Goal: Task Accomplishment & Management: Manage account settings

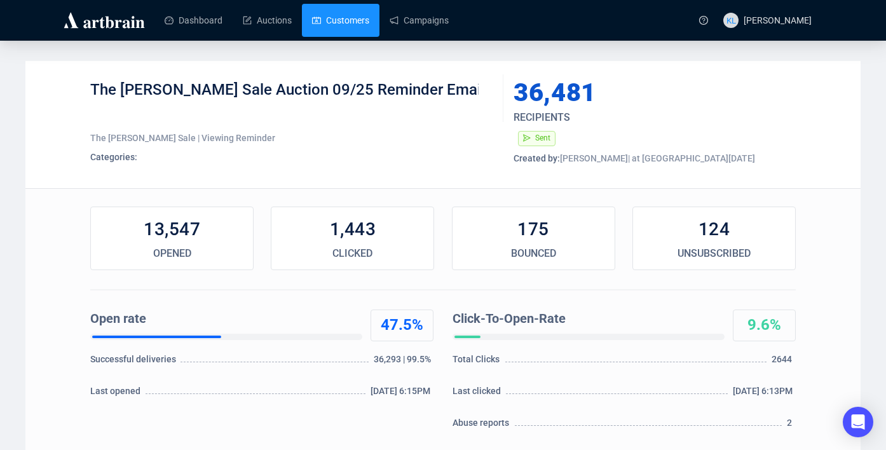
click at [360, 22] on link "Customers" at bounding box center [340, 20] width 57 height 33
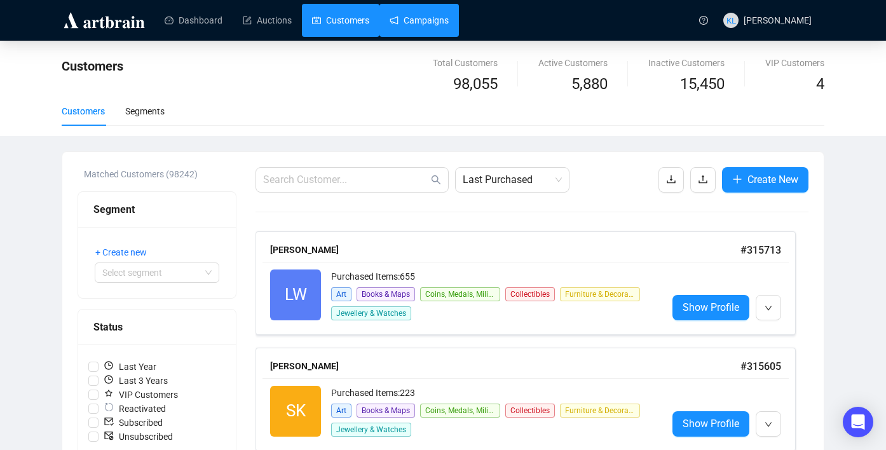
click at [419, 22] on link "Campaigns" at bounding box center [418, 20] width 59 height 33
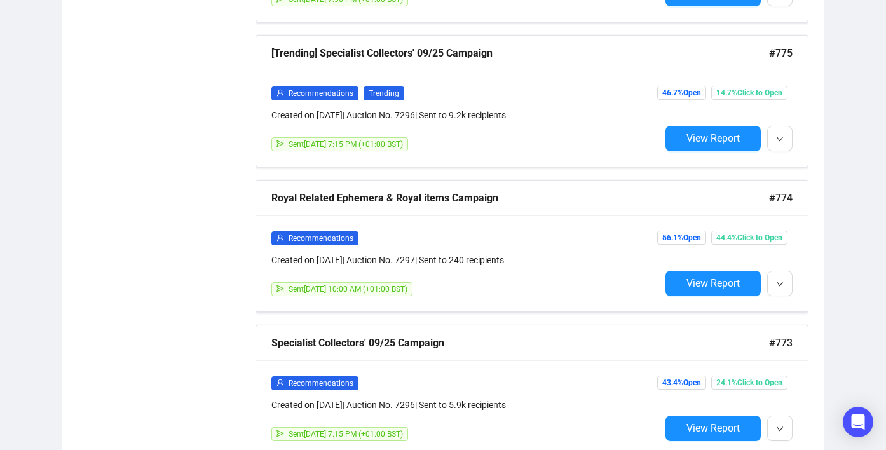
scroll to position [1502, 0]
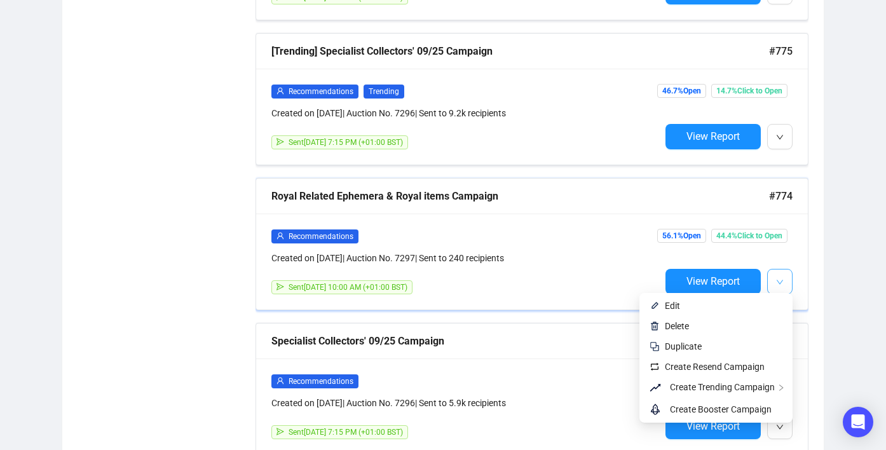
click at [785, 276] on button "button" at bounding box center [779, 281] width 25 height 25
click at [733, 363] on span "Create Resend Campaign" at bounding box center [714, 366] width 100 height 10
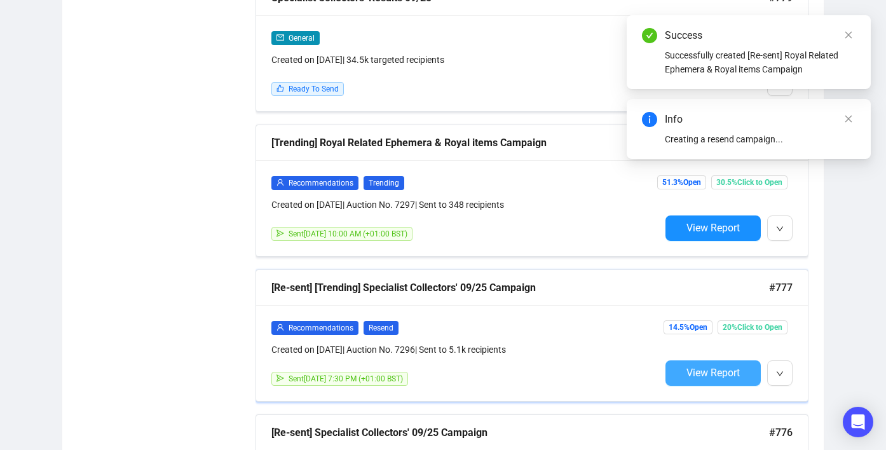
scroll to position [966, 0]
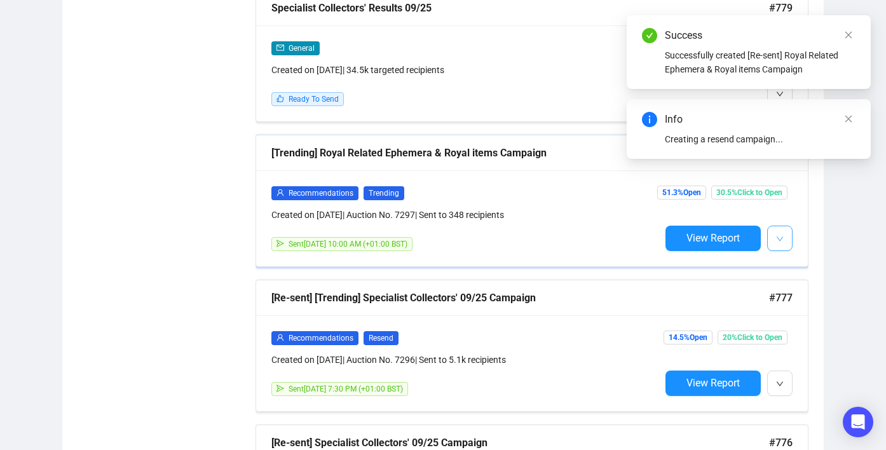
click at [779, 236] on icon "down" at bounding box center [780, 239] width 8 height 8
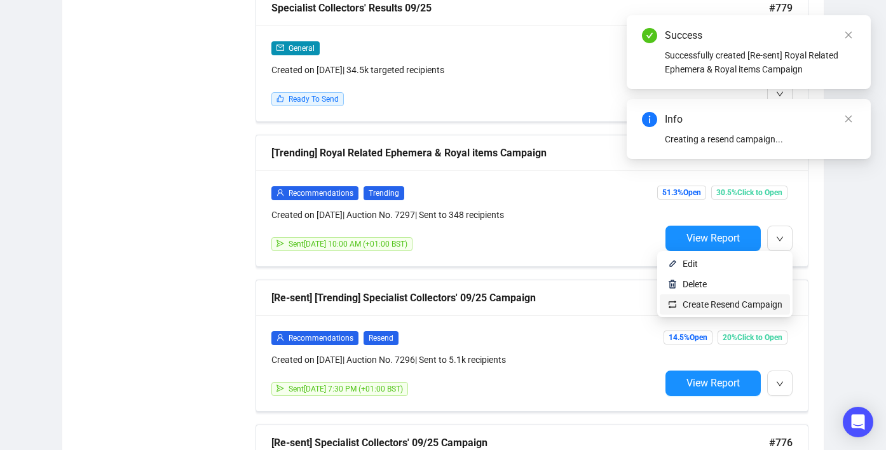
click at [747, 299] on span "Create Resend Campaign" at bounding box center [732, 304] width 100 height 10
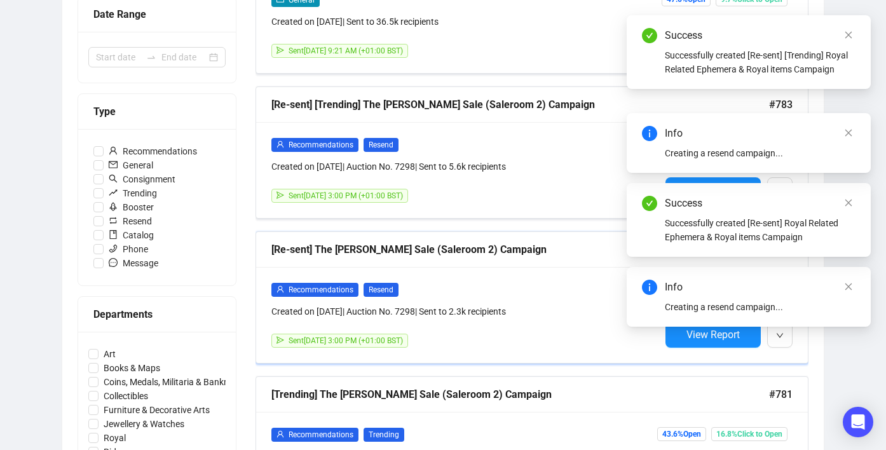
scroll to position [283, 0]
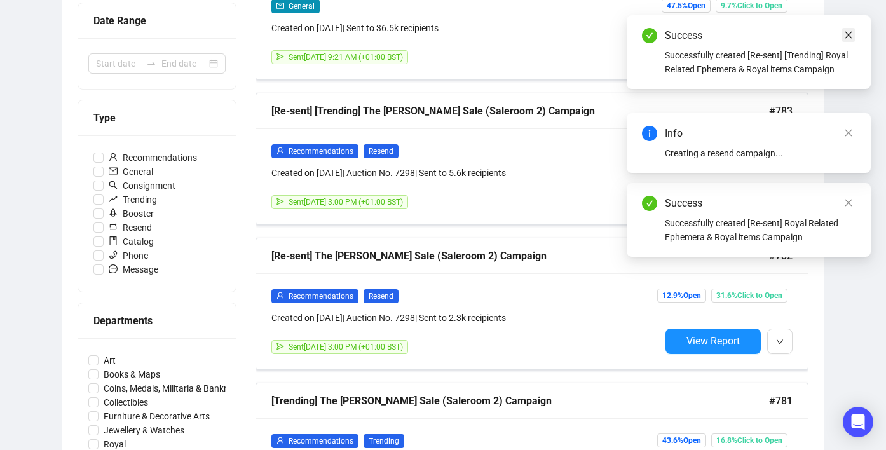
click at [849, 32] on icon "close" at bounding box center [848, 35] width 7 height 7
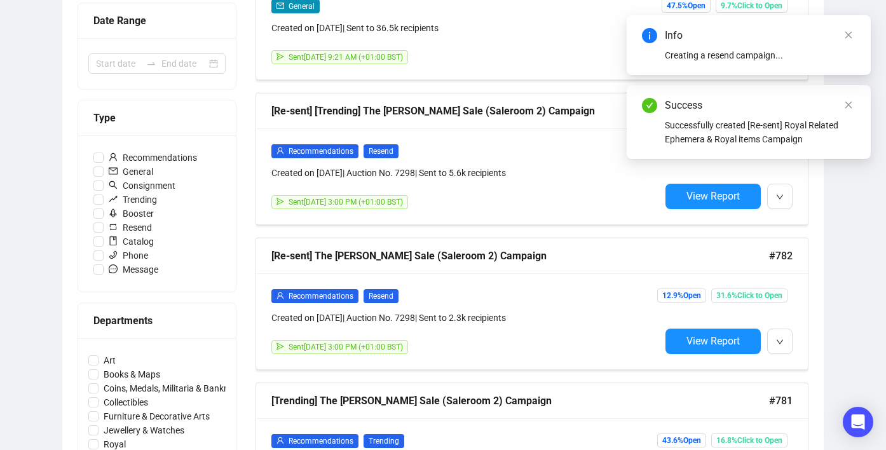
click at [849, 32] on icon "close" at bounding box center [848, 35] width 7 height 7
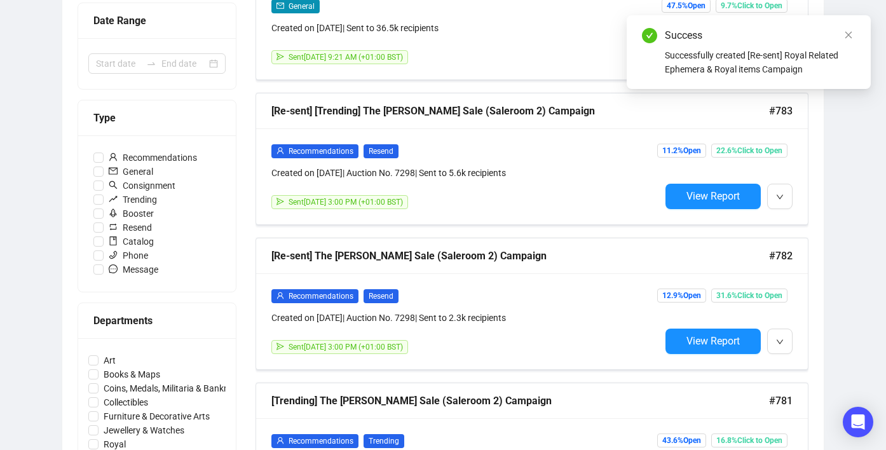
click at [849, 32] on icon "close" at bounding box center [848, 35] width 7 height 7
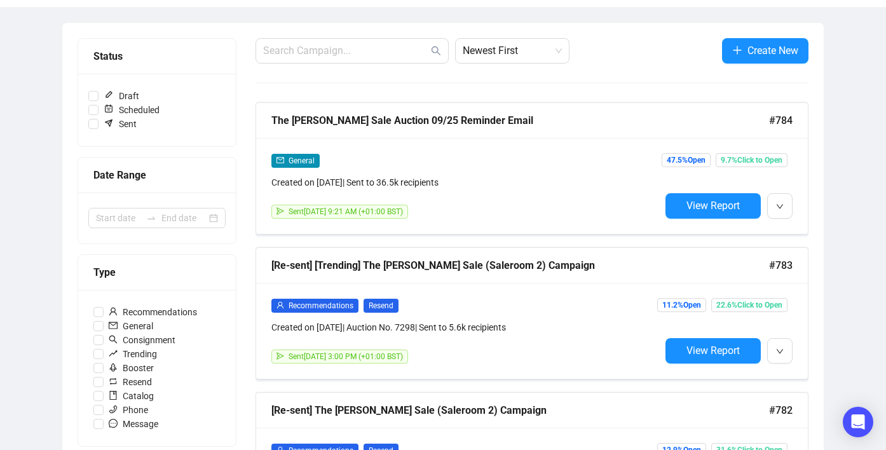
scroll to position [130, 0]
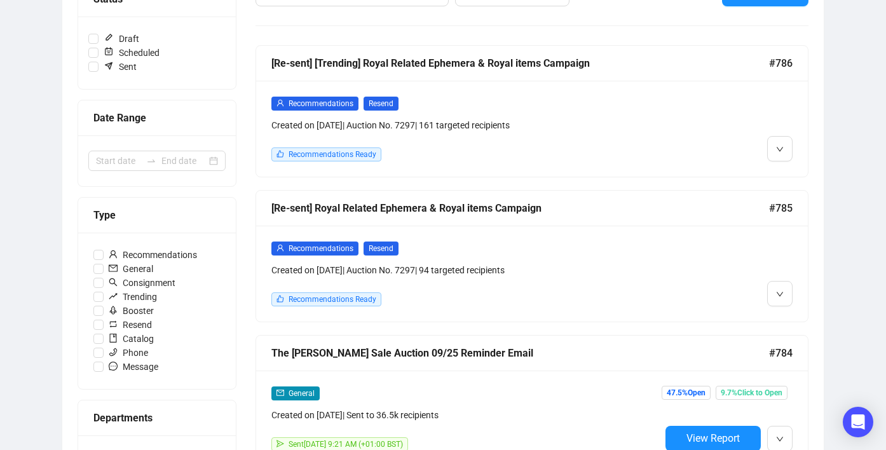
scroll to position [189, 0]
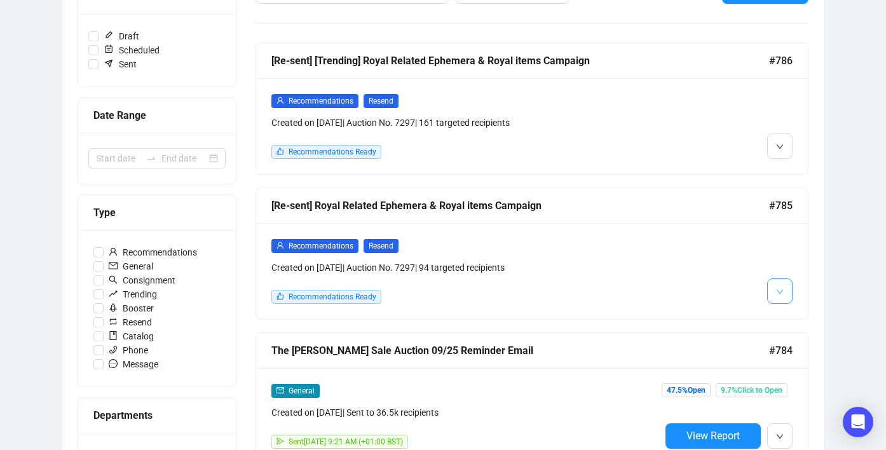
click at [776, 285] on span "button" at bounding box center [780, 291] width 8 height 16
click at [788, 308] on li "Edit" at bounding box center [796, 318] width 55 height 20
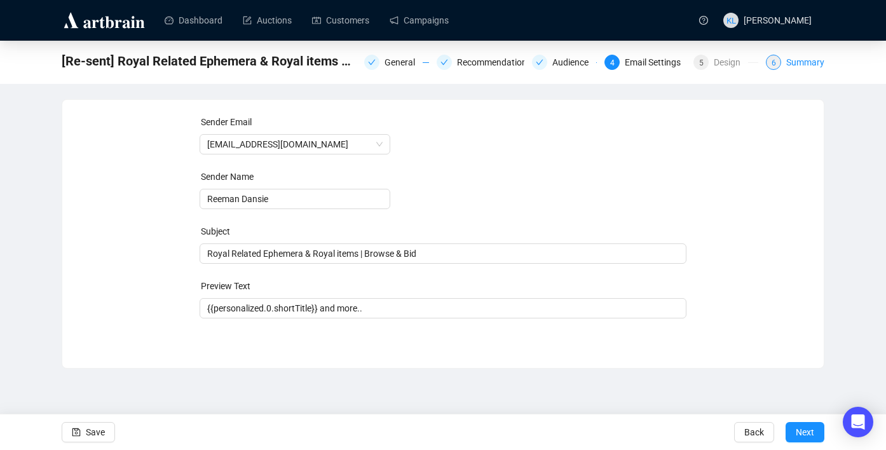
click at [790, 60] on div "Summary" at bounding box center [805, 62] width 38 height 15
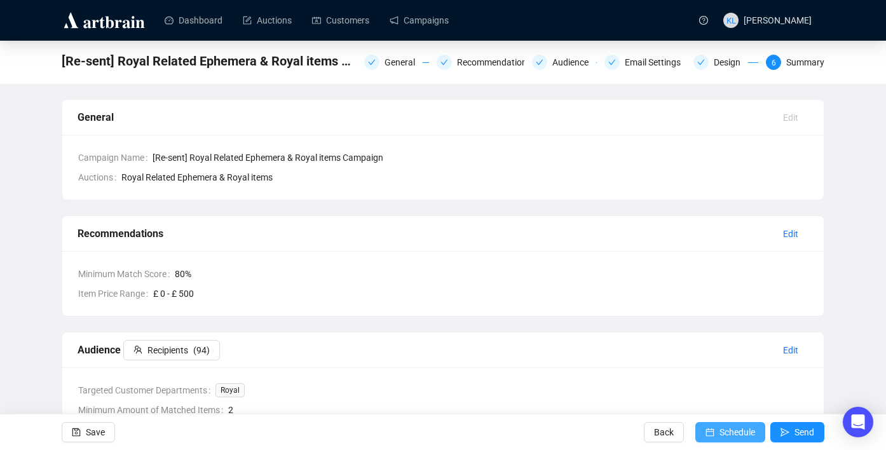
click at [731, 436] on span "Schedule" at bounding box center [737, 432] width 36 height 36
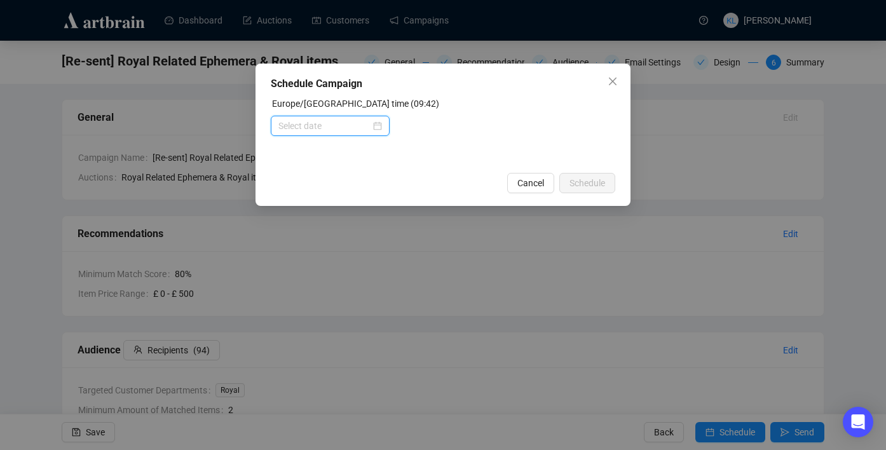
click at [328, 126] on input at bounding box center [324, 126] width 92 height 14
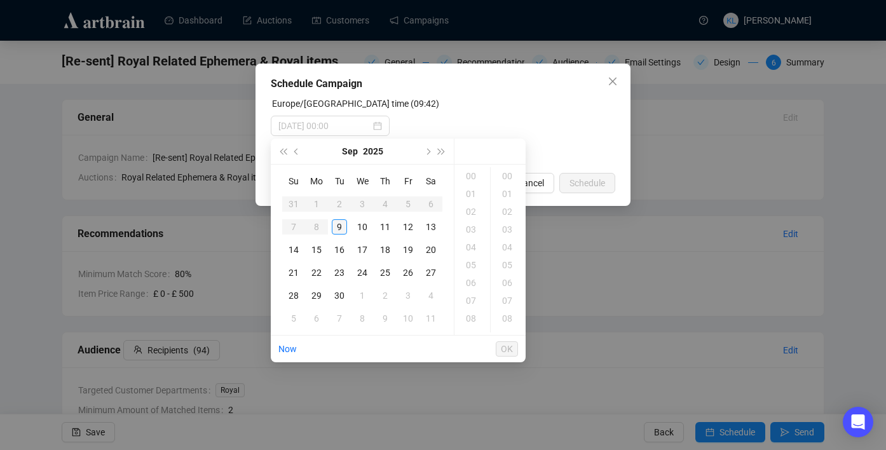
click at [341, 224] on div "9" at bounding box center [339, 226] width 15 height 15
click at [472, 278] on div "18" at bounding box center [472, 278] width 30 height 18
click at [502, 172] on div "00" at bounding box center [508, 176] width 30 height 18
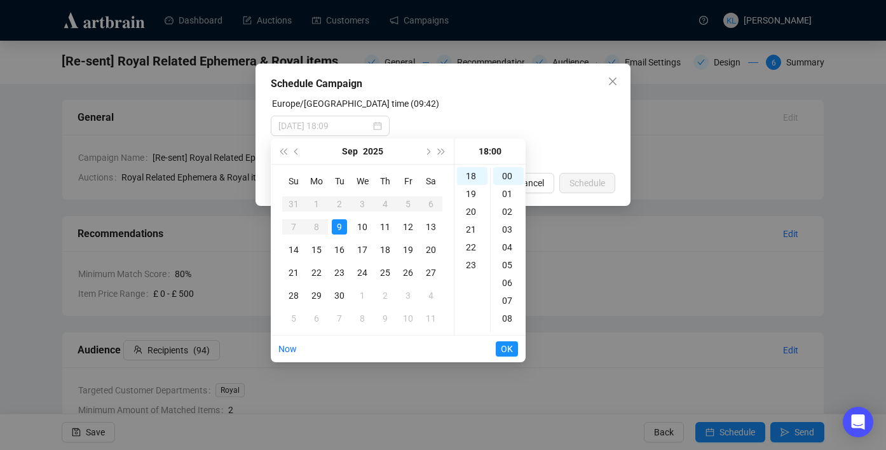
type input "2025-09-09 18:00"
click at [508, 349] on span "OK" at bounding box center [507, 349] width 12 height 24
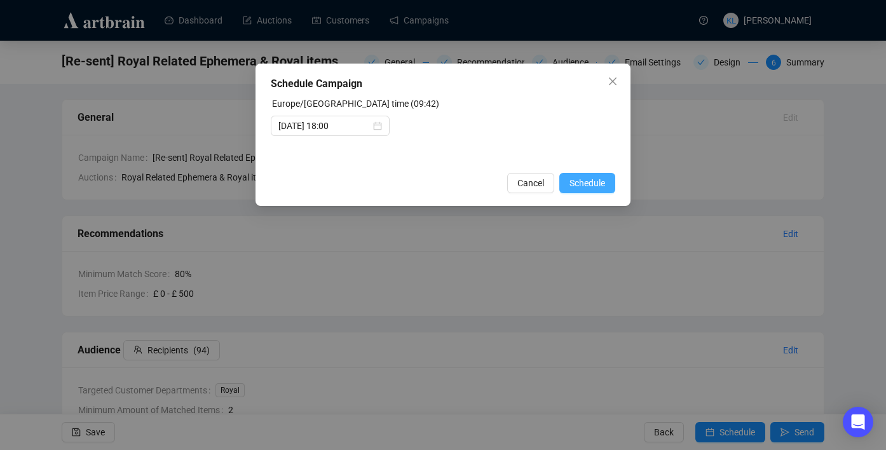
click at [583, 177] on span "Schedule" at bounding box center [587, 183] width 36 height 14
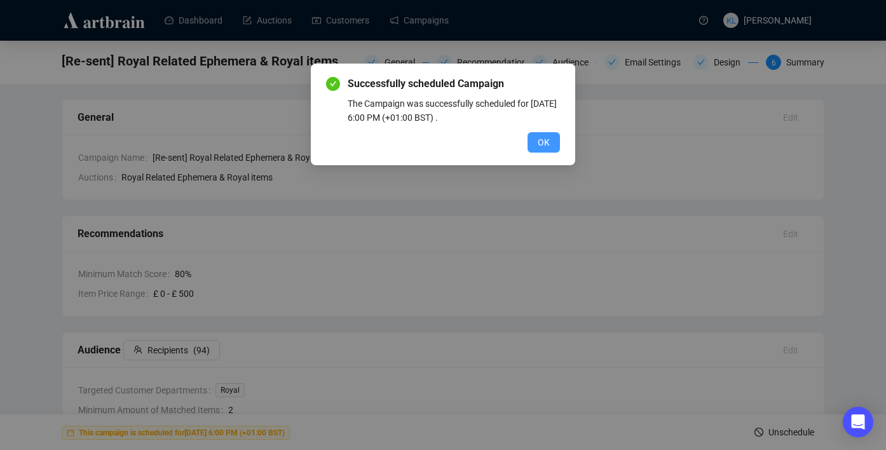
click at [551, 136] on button "OK" at bounding box center [543, 142] width 32 height 20
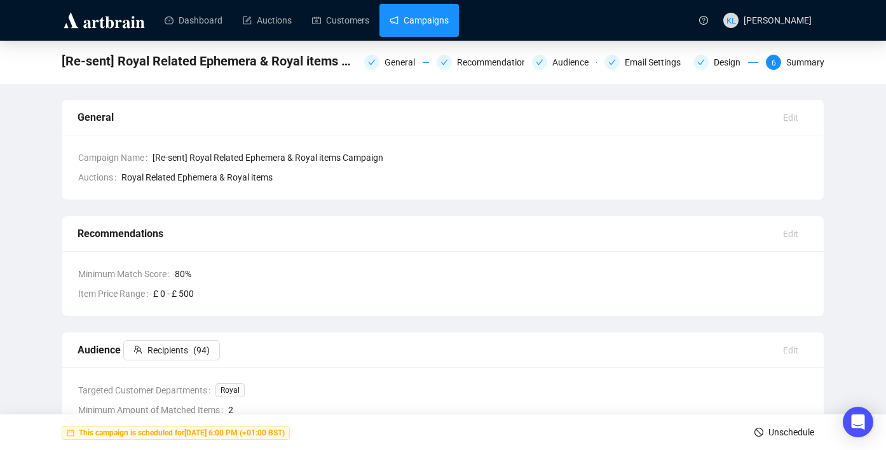
click at [431, 26] on link "Campaigns" at bounding box center [418, 20] width 59 height 33
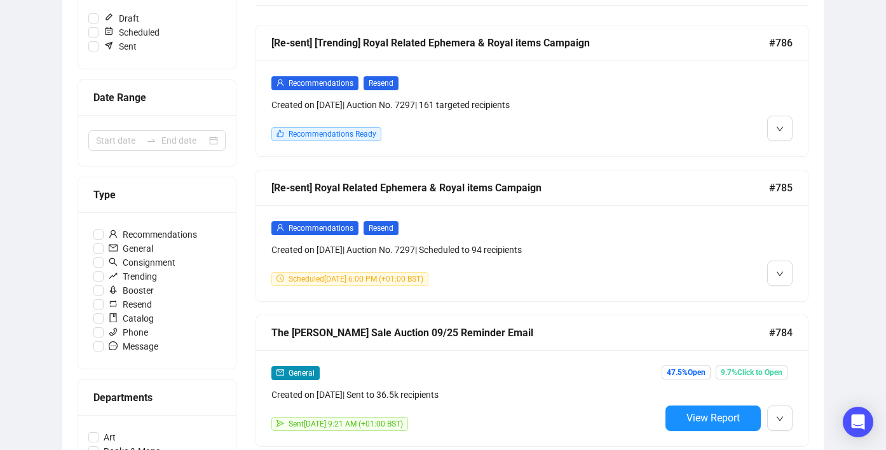
scroll to position [209, 0]
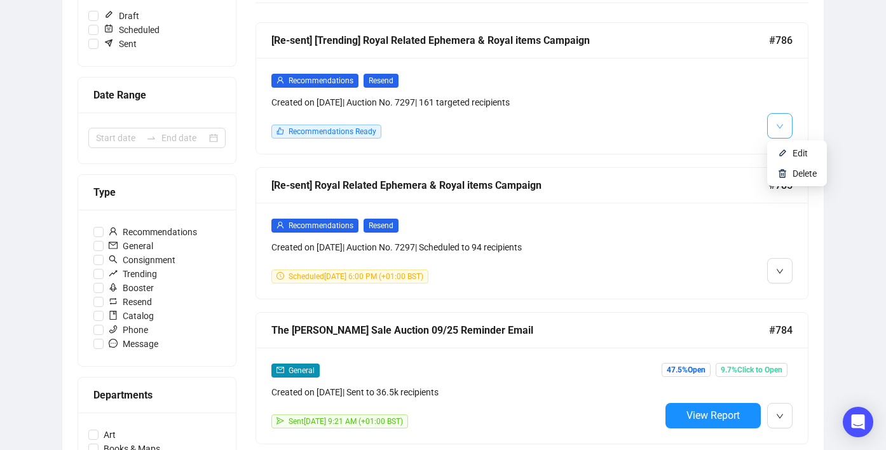
click at [782, 125] on icon "down" at bounding box center [780, 127] width 8 height 8
click at [788, 149] on li "Edit" at bounding box center [796, 153] width 55 height 20
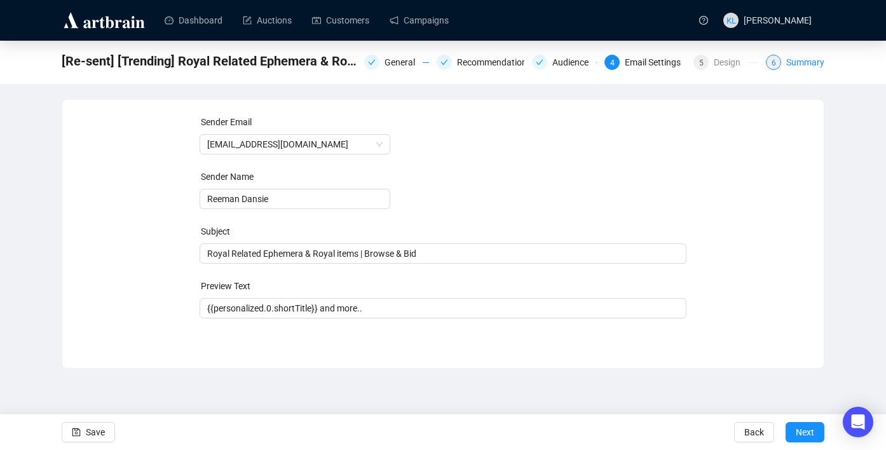
click at [772, 62] on span "6" at bounding box center [773, 62] width 4 height 9
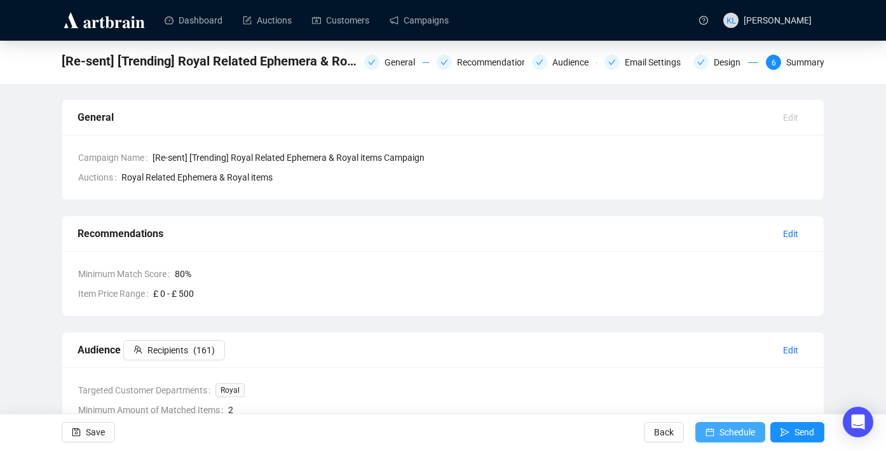
click at [728, 424] on span "Schedule" at bounding box center [737, 432] width 36 height 36
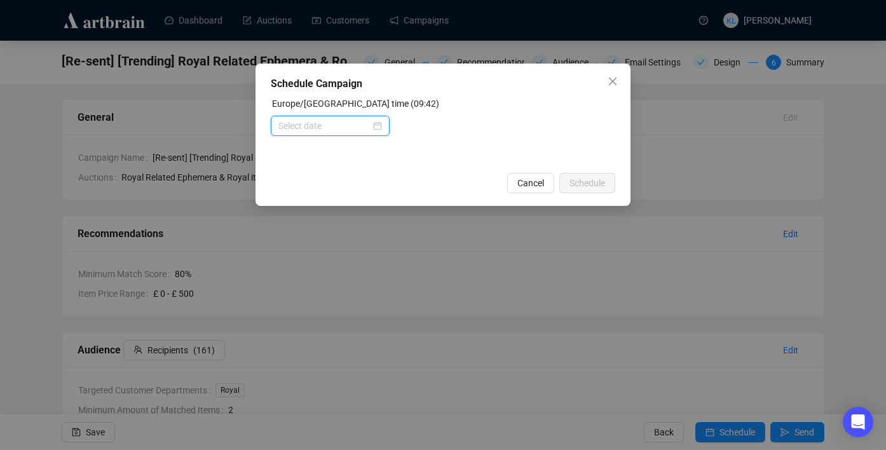
click at [325, 125] on input at bounding box center [324, 126] width 92 height 14
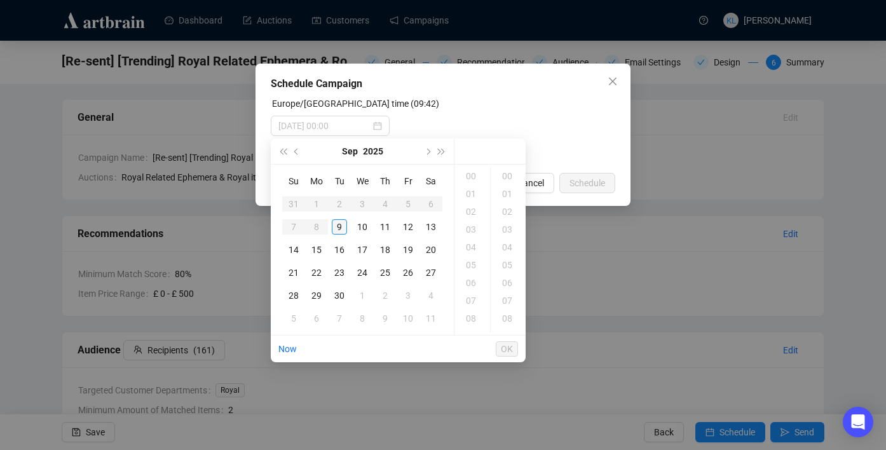
click at [344, 226] on div "9" at bounding box center [339, 226] width 15 height 15
click at [472, 241] on div "18" at bounding box center [472, 243] width 30 height 18
click at [506, 179] on div "00" at bounding box center [508, 176] width 30 height 18
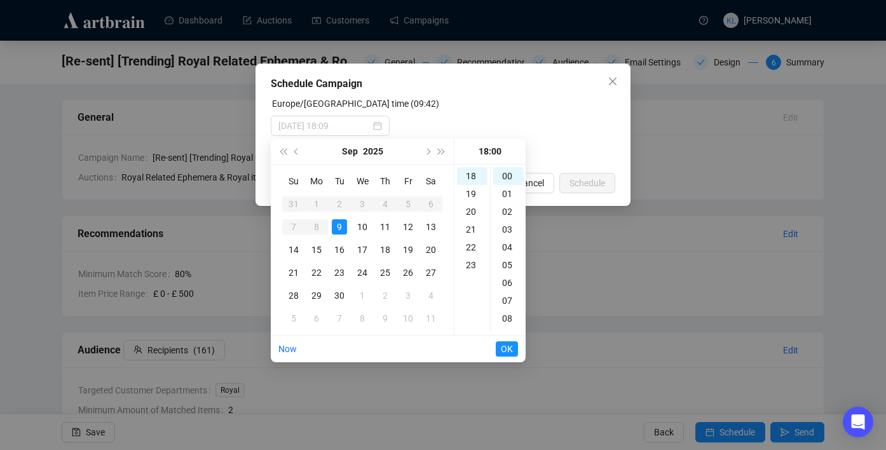
type input "2025-09-09 18:00"
click at [499, 342] on button "OK" at bounding box center [507, 348] width 22 height 15
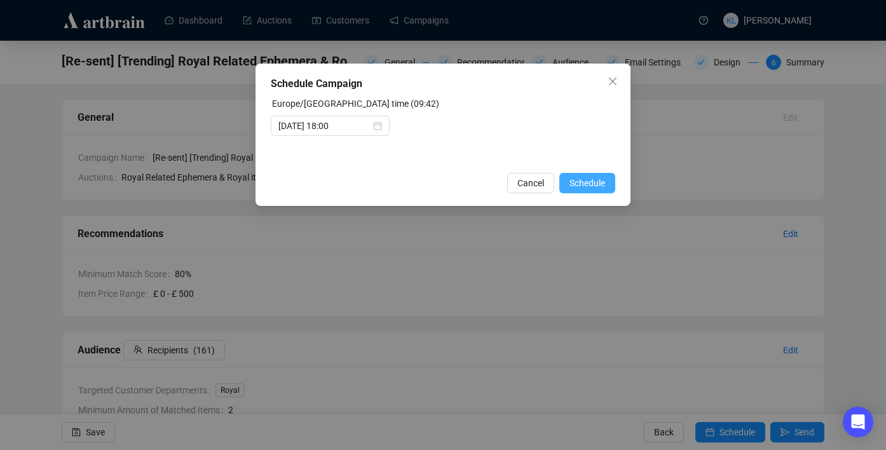
click at [583, 186] on span "Schedule" at bounding box center [587, 183] width 36 height 14
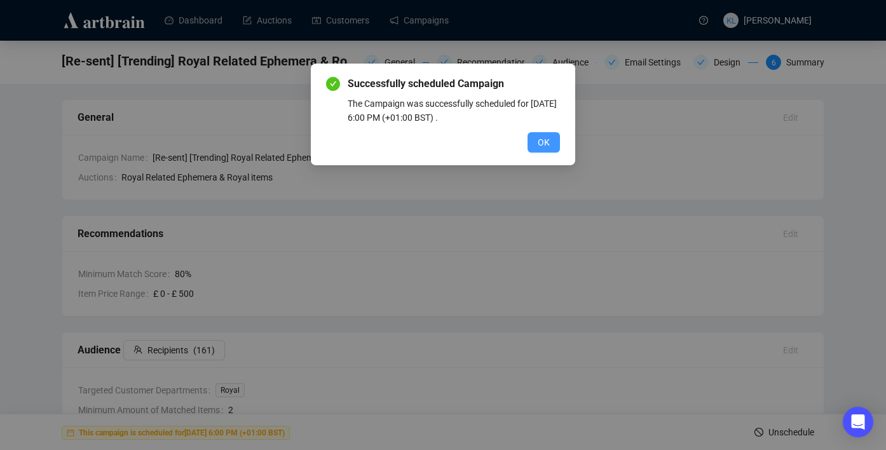
click at [548, 144] on span "OK" at bounding box center [543, 142] width 12 height 14
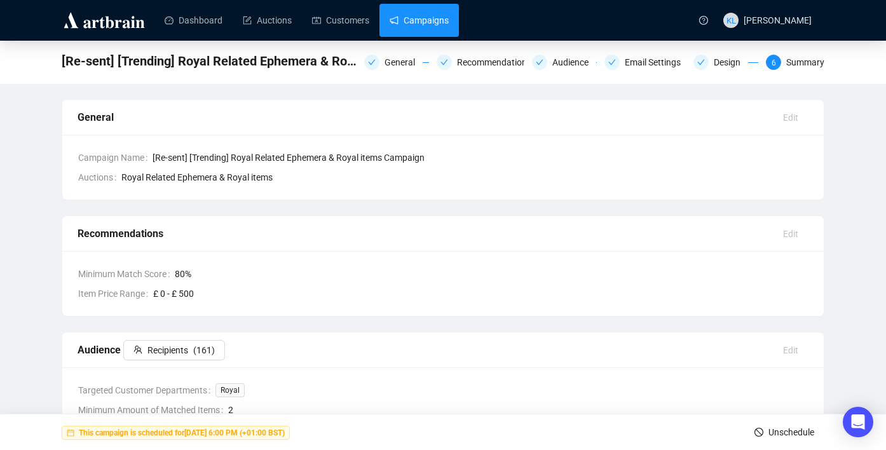
click at [424, 18] on link "Campaigns" at bounding box center [418, 20] width 59 height 33
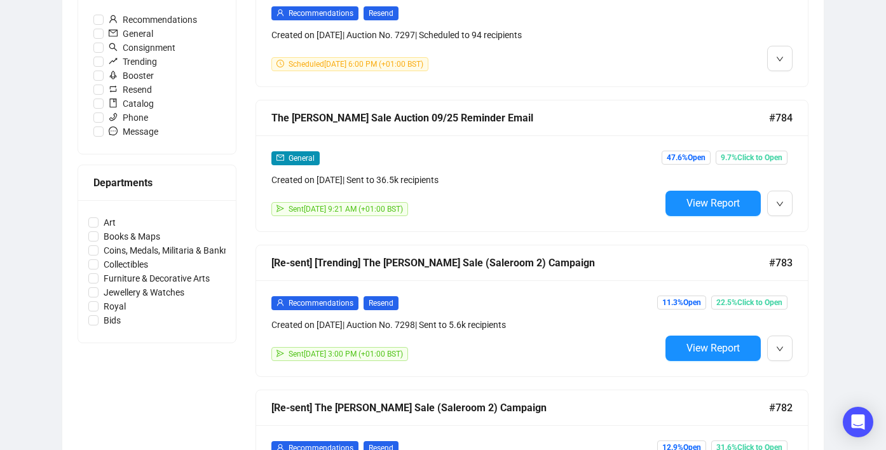
scroll to position [419, 0]
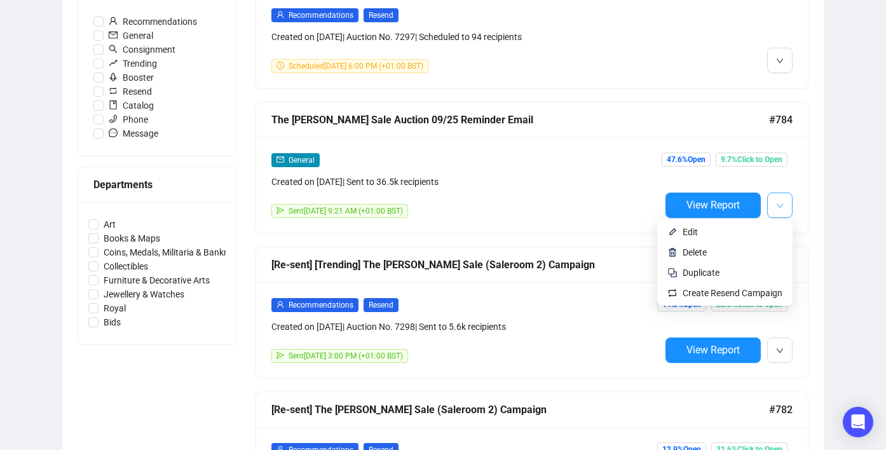
click at [774, 205] on button "button" at bounding box center [779, 204] width 25 height 25
click at [733, 267] on span "Duplicate" at bounding box center [732, 273] width 100 height 14
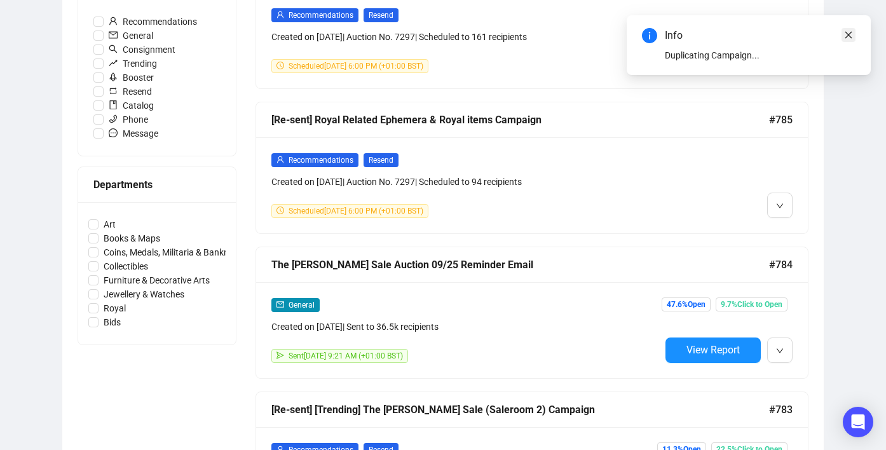
click at [844, 36] on icon "close" at bounding box center [848, 34] width 9 height 9
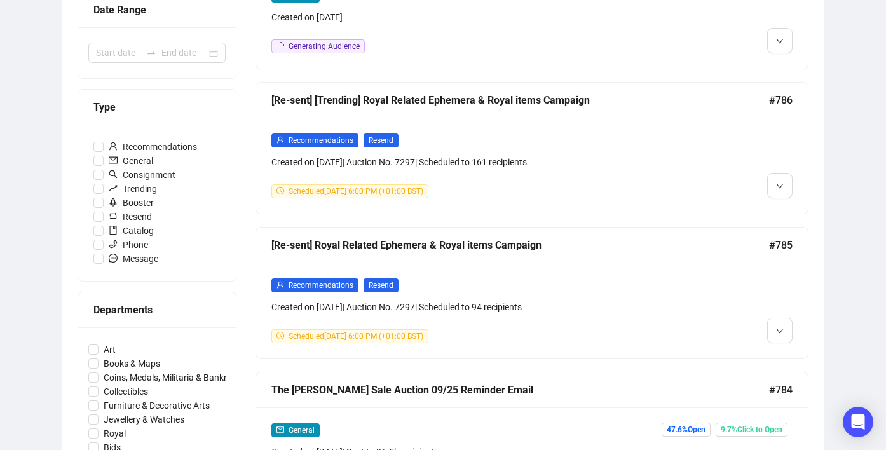
scroll to position [0, 0]
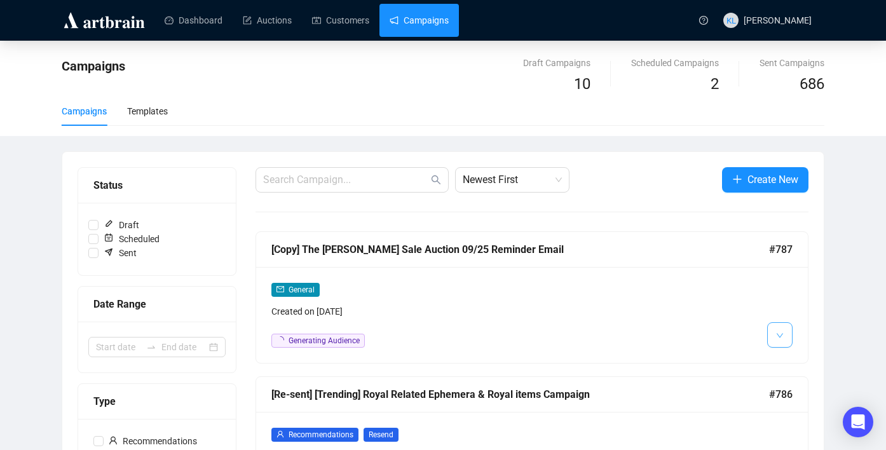
click at [784, 342] on button "button" at bounding box center [779, 334] width 25 height 25
click at [784, 356] on li "Edit" at bounding box center [802, 362] width 67 height 20
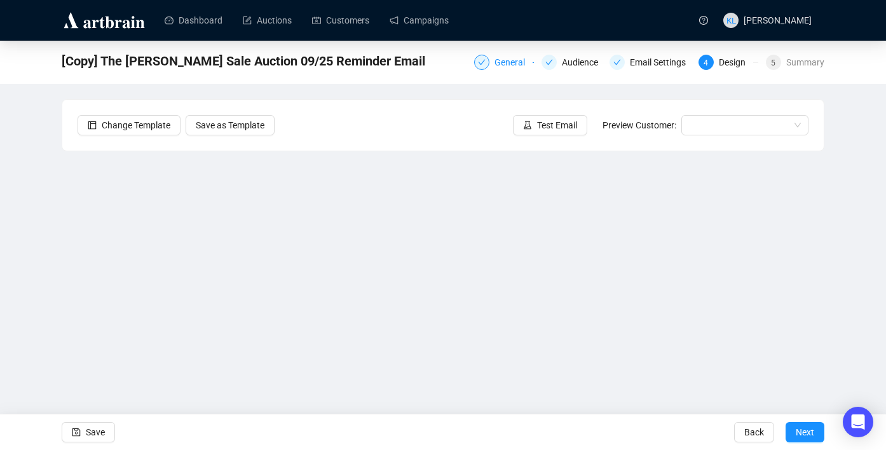
click at [507, 58] on div "General" at bounding box center [513, 62] width 38 height 15
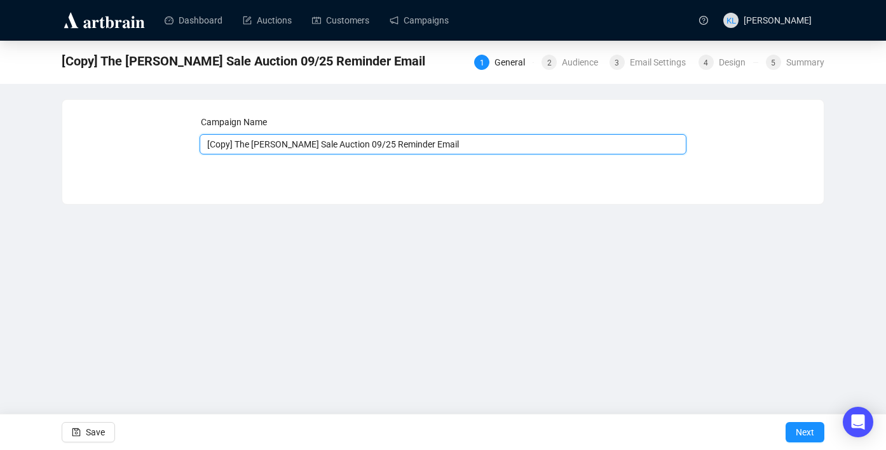
click at [369, 148] on input "[Copy] The Harry Reeman Sale Auction 09/25 Reminder Email" at bounding box center [442, 144] width 487 height 20
drag, startPoint x: 238, startPoint y: 143, endPoint x: 140, endPoint y: 145, distance: 97.2
click at [140, 146] on div "Campaign Name [Copy] The Harry Reeman Sale Auction 09/25 Reminder Email Save Ne…" at bounding box center [443, 142] width 731 height 55
drag, startPoint x: 336, startPoint y: 145, endPoint x: 205, endPoint y: 144, distance: 130.9
click at [205, 144] on input "The [PERSON_NAME] Sale Auction 09/25 Reminder Email" at bounding box center [442, 144] width 487 height 20
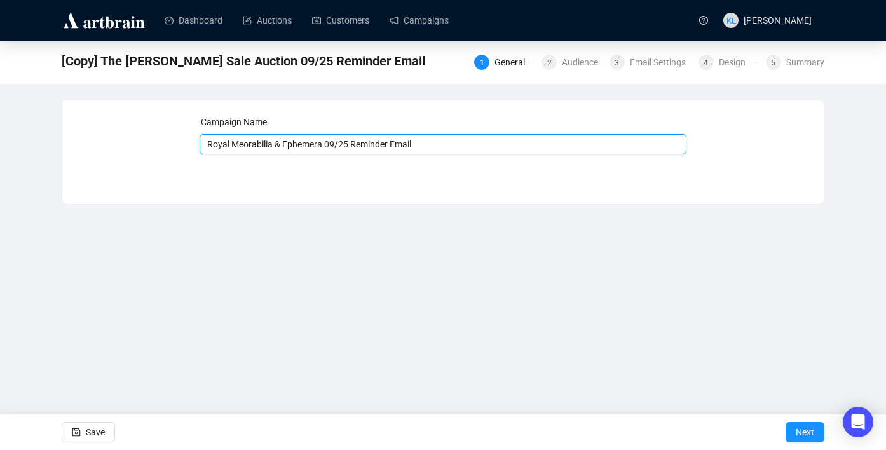
click at [243, 147] on input "Royal Meorabilia & Ephemera 09/25 Reminder Email" at bounding box center [442, 144] width 487 height 20
type input "Royal Memorabilia & Ephemera 09/25 Reminder Email"
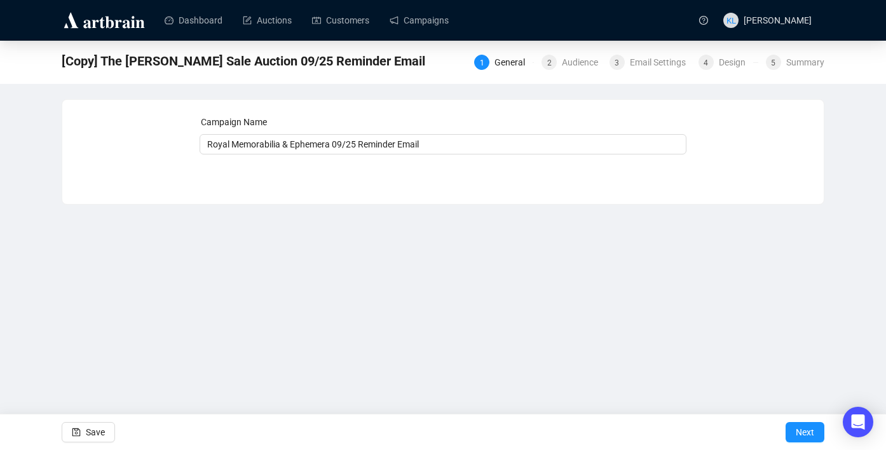
click at [384, 180] on div "Campaign Name Royal Memorabilia & Ephemera 09/25 Reminder Email Save Next" at bounding box center [442, 142] width 761 height 85
click at [571, 66] on div "Audience" at bounding box center [584, 62] width 44 height 15
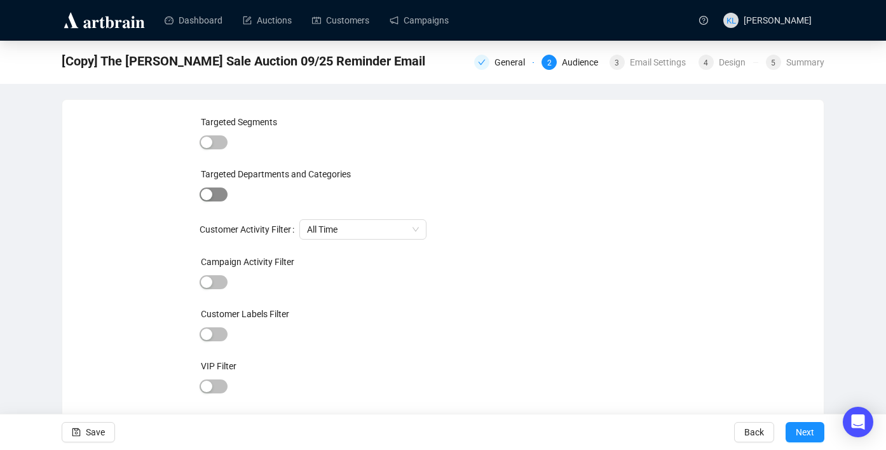
click at [213, 189] on span "button" at bounding box center [213, 194] width 28 height 14
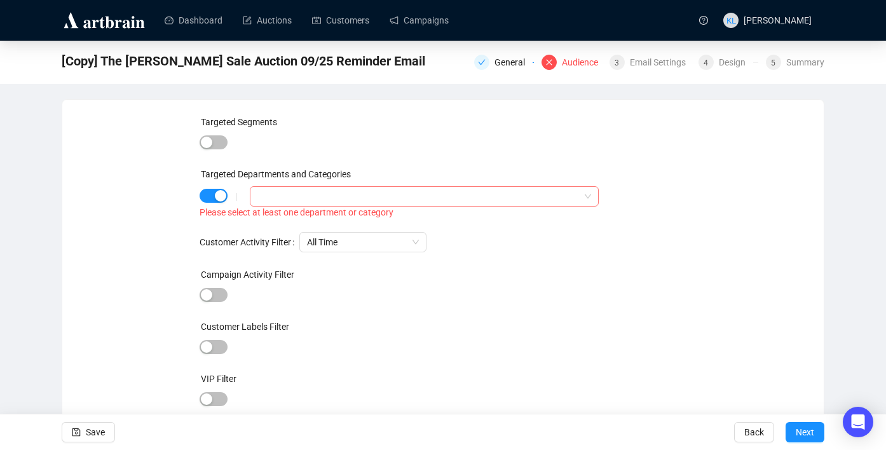
click at [257, 199] on input "search" at bounding box center [258, 196] width 3 height 15
click at [252, 220] on span at bounding box center [259, 221] width 15 height 15
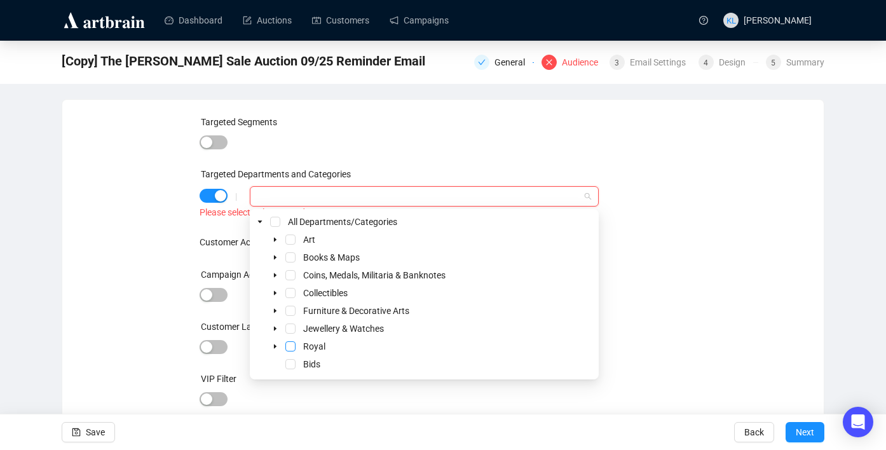
click at [287, 349] on span "Select Royal" at bounding box center [290, 346] width 10 height 10
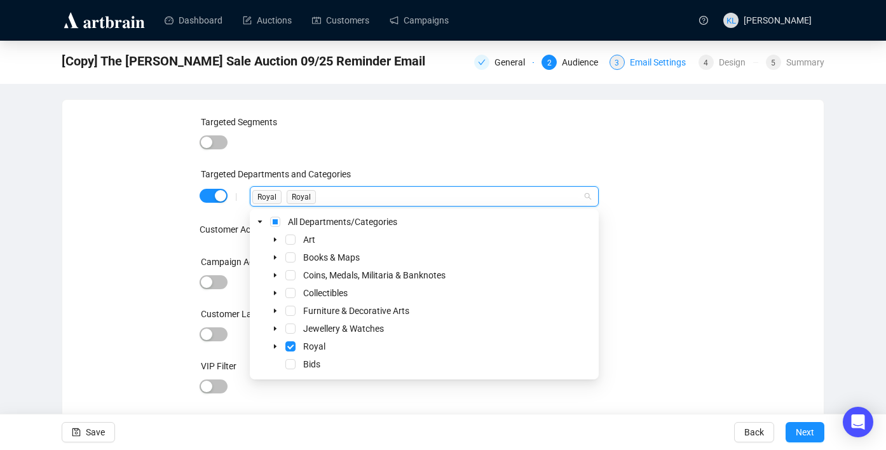
click at [624, 67] on div "3 Email Settings" at bounding box center [649, 62] width 81 height 15
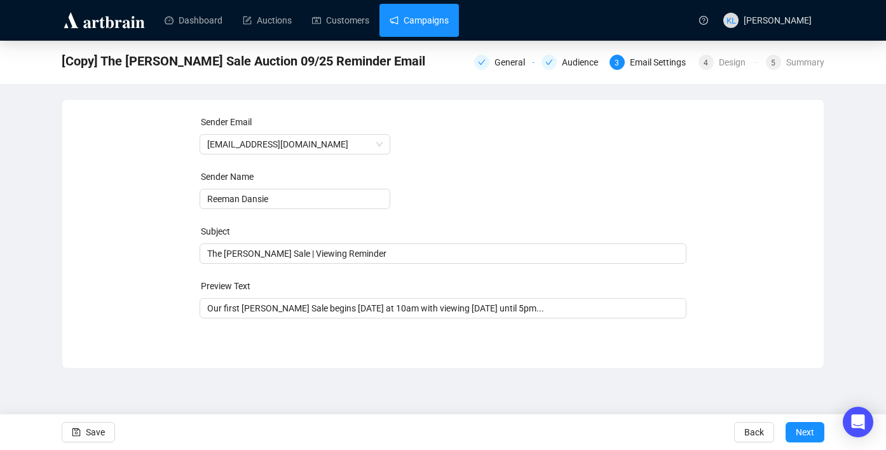
click at [430, 23] on link "Campaigns" at bounding box center [418, 20] width 59 height 33
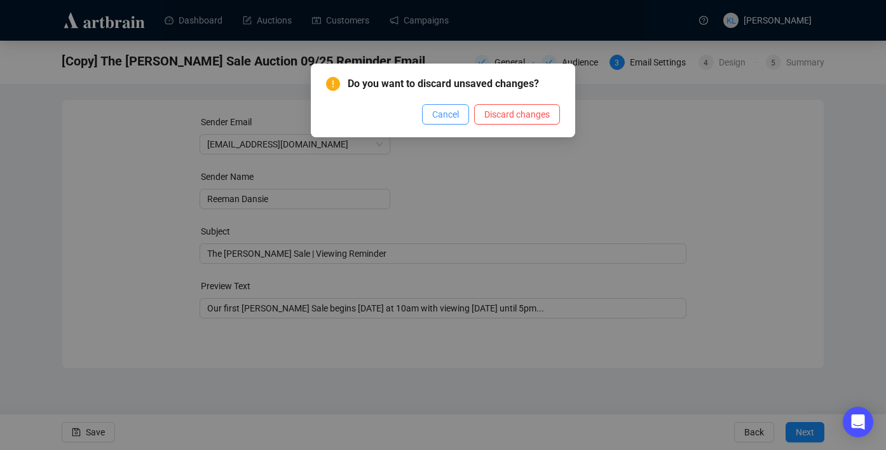
click at [427, 113] on button "Cancel" at bounding box center [445, 114] width 47 height 20
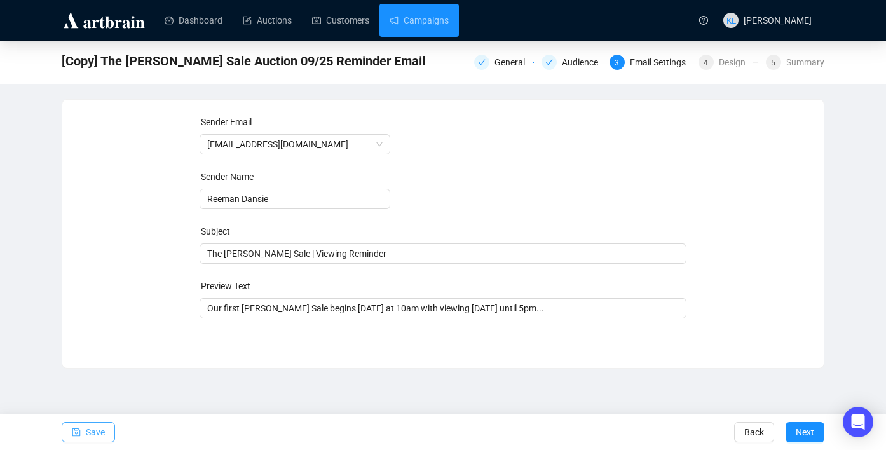
click at [88, 432] on span "Save" at bounding box center [95, 432] width 19 height 36
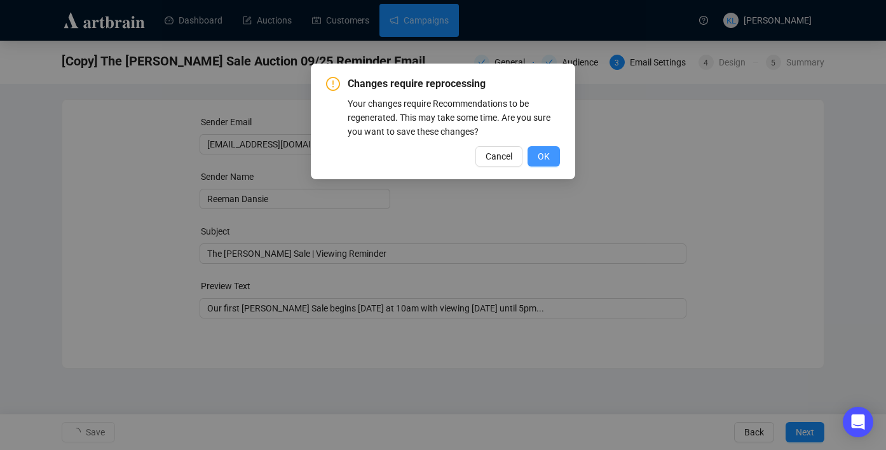
click at [534, 157] on button "OK" at bounding box center [543, 156] width 32 height 20
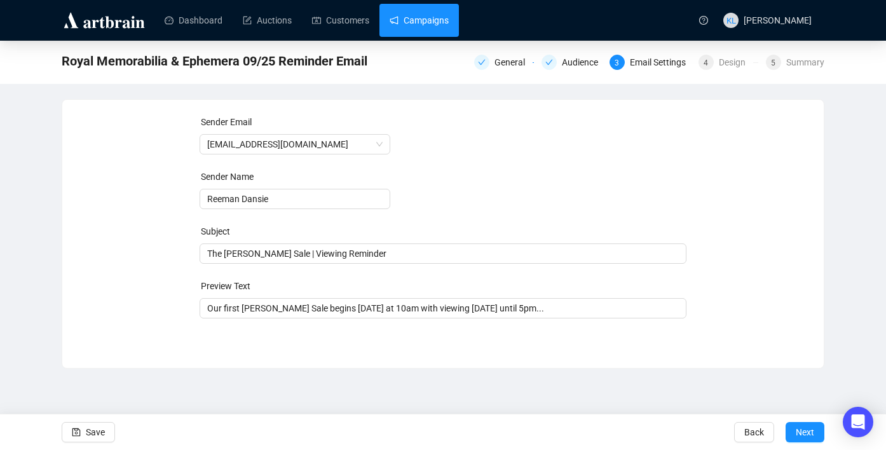
click at [427, 13] on link "Campaigns" at bounding box center [418, 20] width 59 height 33
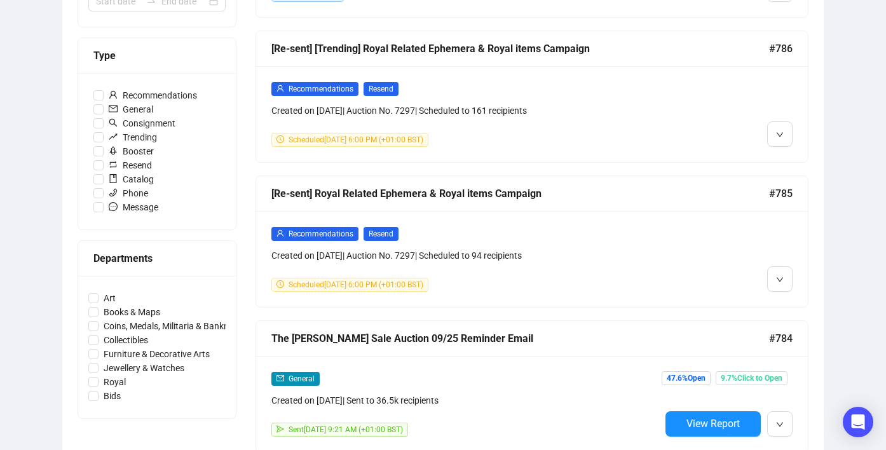
scroll to position [351, 0]
